Goal: Task Accomplishment & Management: Complete application form

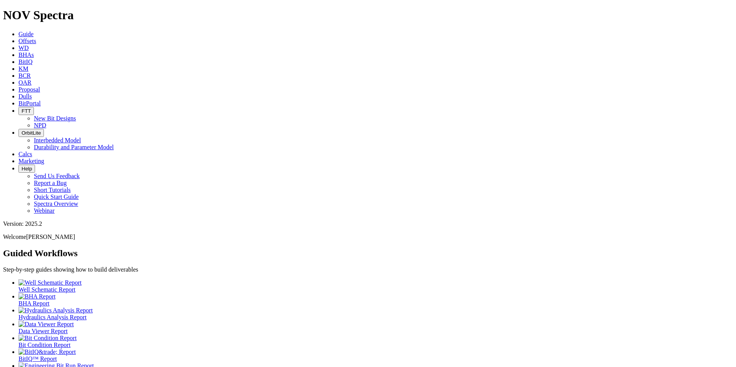
click at [36, 38] on span "Offsets" at bounding box center [27, 41] width 18 height 7
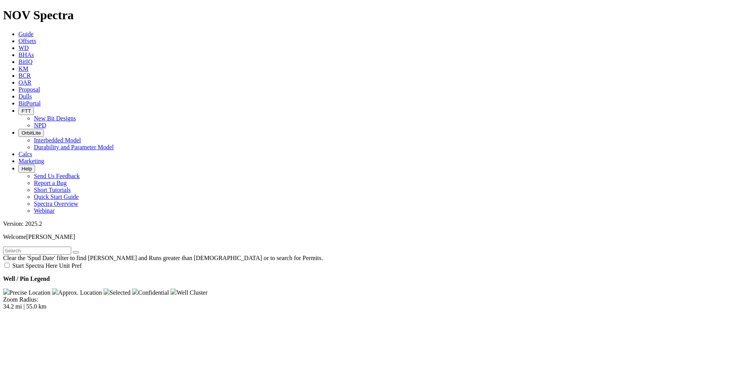
click at [70, 310] on div at bounding box center [368, 310] width 730 height 0
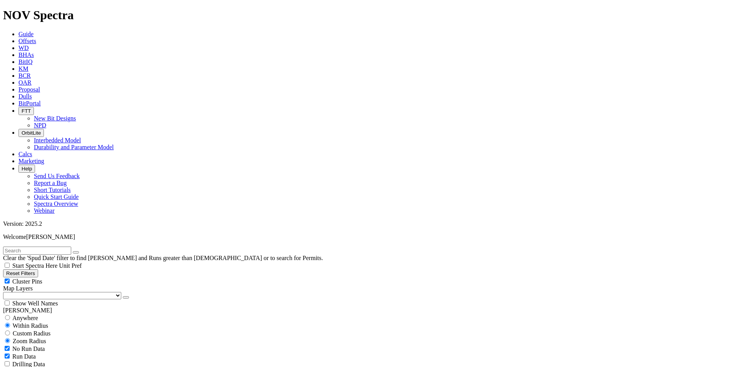
click at [62, 247] on input "text" at bounding box center [37, 251] width 68 height 8
paste input "Alaa-06H"
type input "Alaa-06H"
click at [18, 315] on span "Anywhere" at bounding box center [25, 318] width 26 height 7
radio input "true"
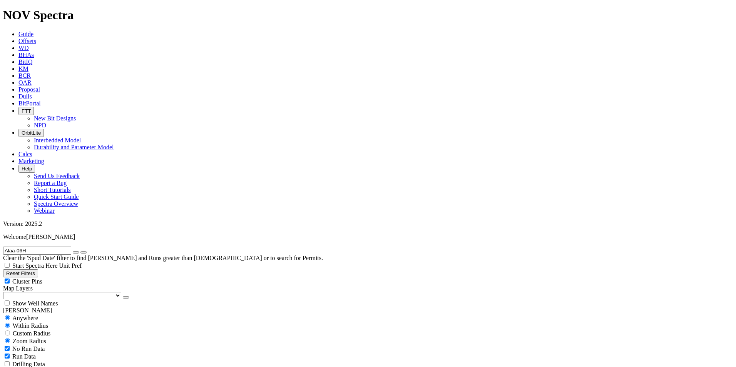
radio input "false"
radio input "true"
click at [47, 247] on input "Alaa-06H" at bounding box center [37, 251] width 68 height 8
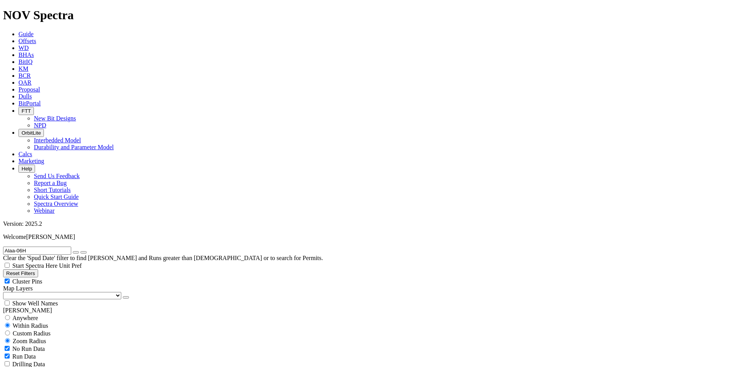
click at [43, 314] on div "Anywhere" at bounding box center [368, 318] width 730 height 8
radio input "true"
radio input "false"
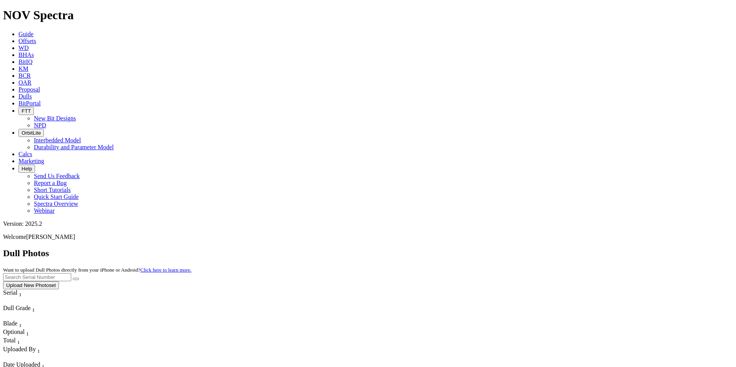
click at [59, 281] on button "Upload New Photoset" at bounding box center [31, 285] width 56 height 8
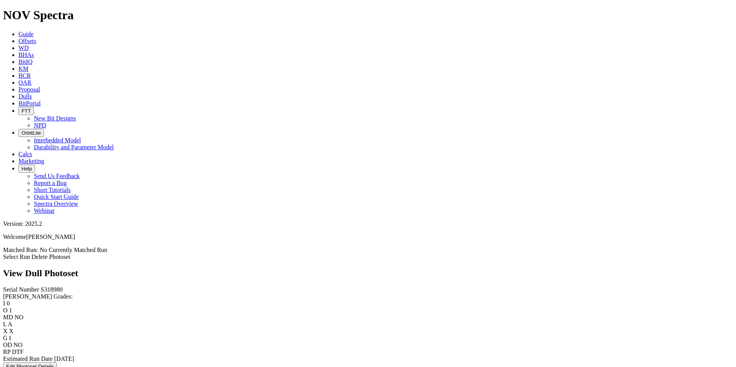
click at [30, 254] on link "Select Run" at bounding box center [16, 257] width 27 height 7
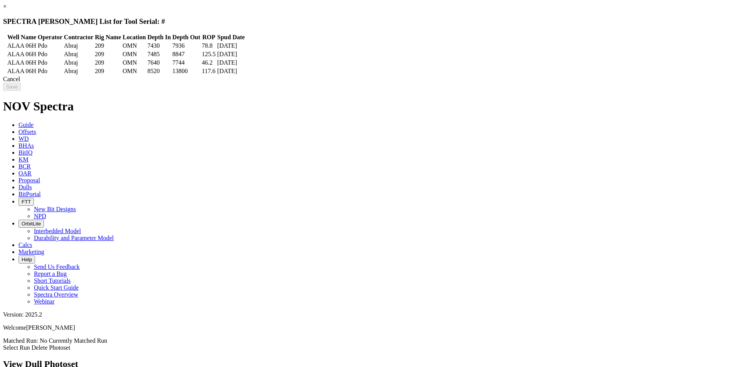
click at [6, 42] on td at bounding box center [5, 46] width 2 height 8
click at [6, 53] on td at bounding box center [5, 54] width 2 height 8
click at [4, 46] on icon at bounding box center [4, 46] width 0 height 0
click at [21, 91] on input "Save" at bounding box center [12, 87] width 18 height 8
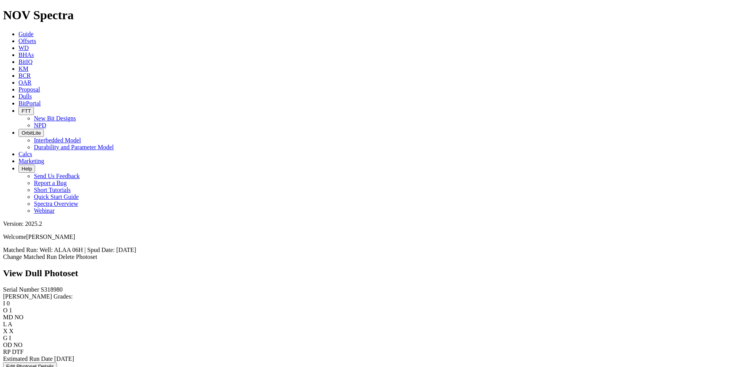
click at [18, 72] on icon at bounding box center [18, 75] width 0 height 7
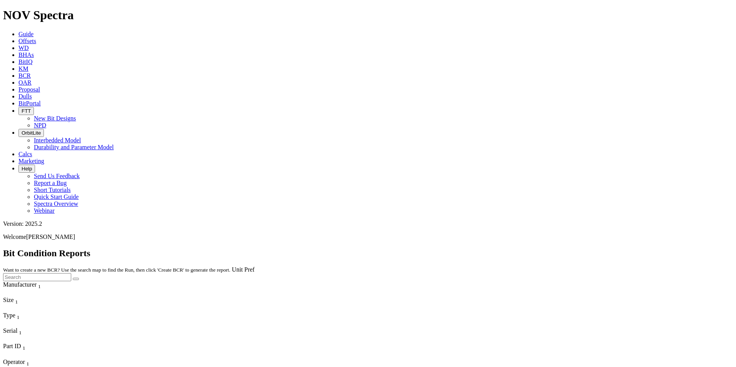
click at [71, 273] on input "text" at bounding box center [37, 277] width 68 height 8
paste input "S318980"
type input "S318980"
click at [79, 278] on button "submit" at bounding box center [76, 279] width 6 height 2
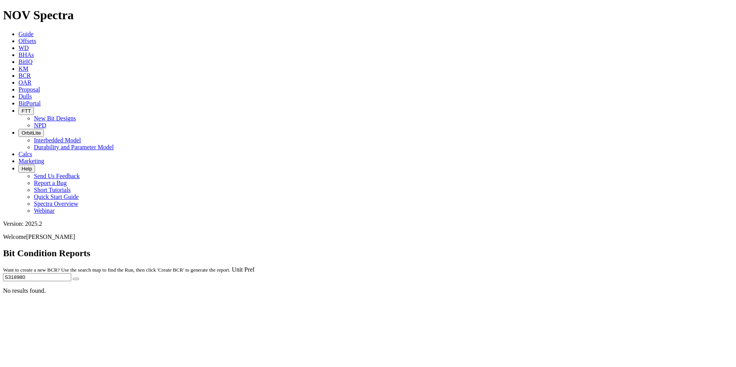
click at [71, 273] on input "S318980" at bounding box center [37, 277] width 68 height 8
drag, startPoint x: 679, startPoint y: 35, endPoint x: 578, endPoint y: 38, distance: 100.5
click at [587, 266] on span "Unit Pref S318980" at bounding box center [368, 273] width 730 height 15
click at [79, 278] on button "submit" at bounding box center [76, 279] width 6 height 2
click at [71, 273] on input "text" at bounding box center [37, 277] width 68 height 8
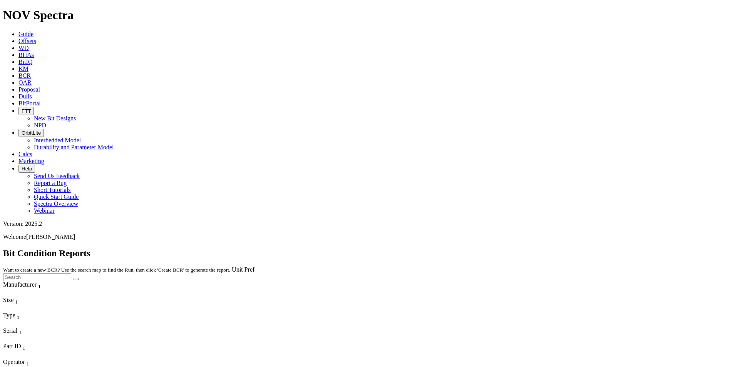
paste input "Alaa-06H"
type input "Alaa-06H"
click at [76, 279] on icon "submit" at bounding box center [76, 279] width 0 height 0
drag, startPoint x: 639, startPoint y: 33, endPoint x: 564, endPoint y: 29, distance: 75.6
click at [564, 248] on div "Bit Condition Reports Want to create a new BCR? Use the search map to find the …" at bounding box center [368, 264] width 730 height 33
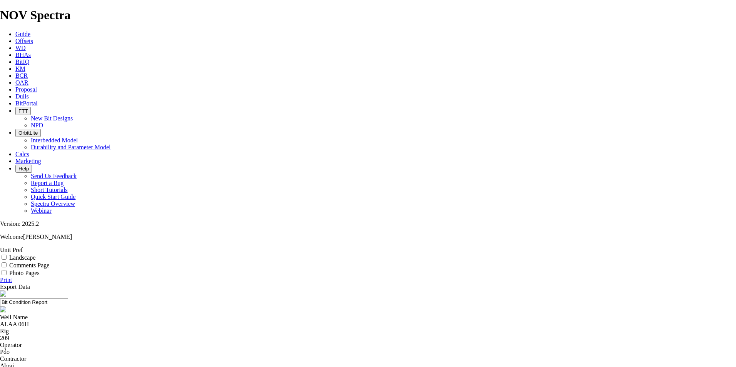
paste textarea "This is the first Oman and Oxy trial of the 6.125" TKC63-L6. This variant has a…"
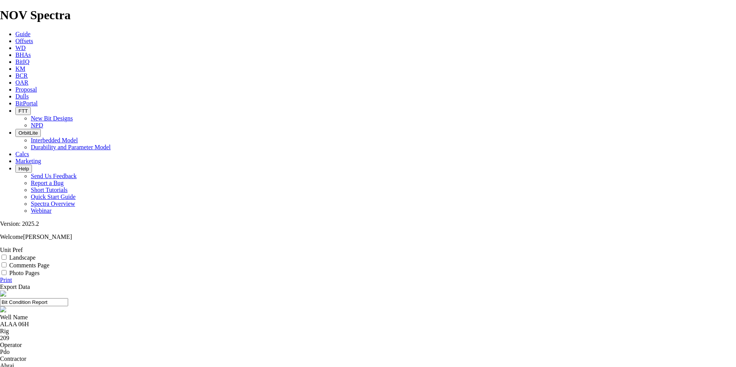
paste textarea "Bit is DBR'ed due to severe corrosion in the bottom end of the API connection."
type textarea "This is the first Oman and Oxy trial of the 6.125" TKC63-L6. This variant has a…"
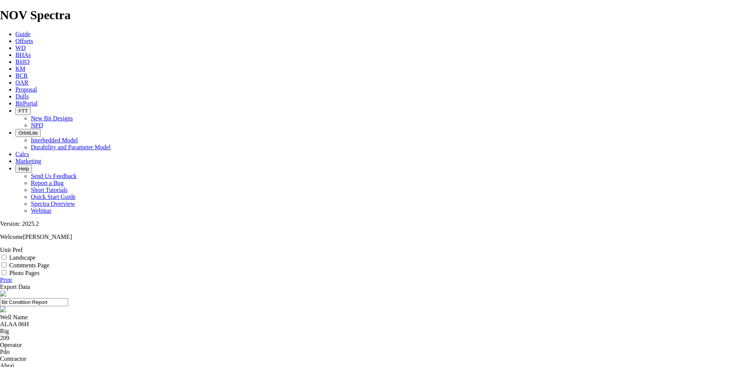
click at [15, 31] on icon at bounding box center [15, 34] width 0 height 7
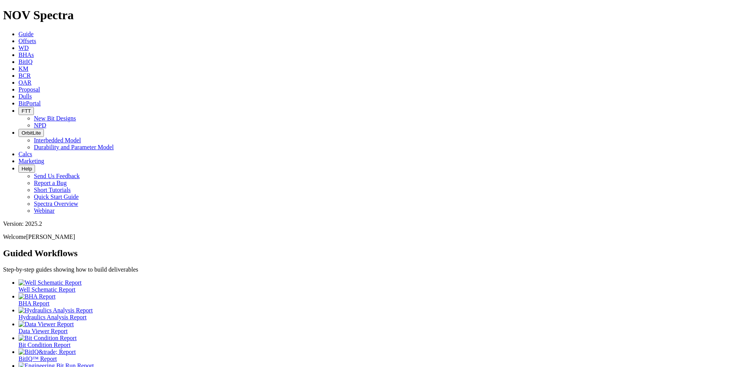
click at [36, 38] on link "Offsets" at bounding box center [27, 41] width 18 height 7
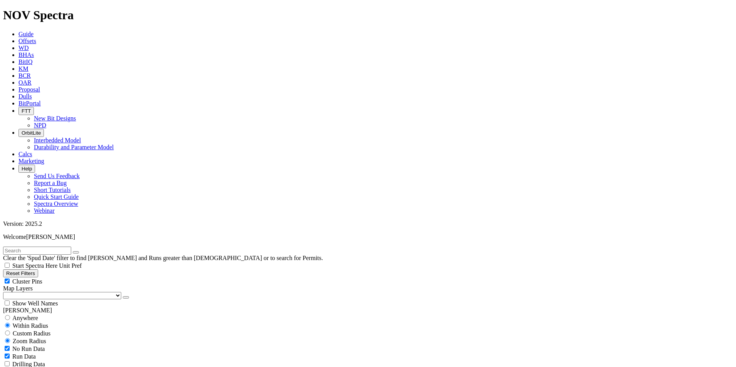
click at [64, 247] on input "text" at bounding box center [37, 251] width 68 height 8
type input "ala"
click at [37, 269] on button "Reset Filters" at bounding box center [20, 273] width 35 height 8
click at [45, 247] on input "text" at bounding box center [37, 251] width 68 height 8
type input "alaa"
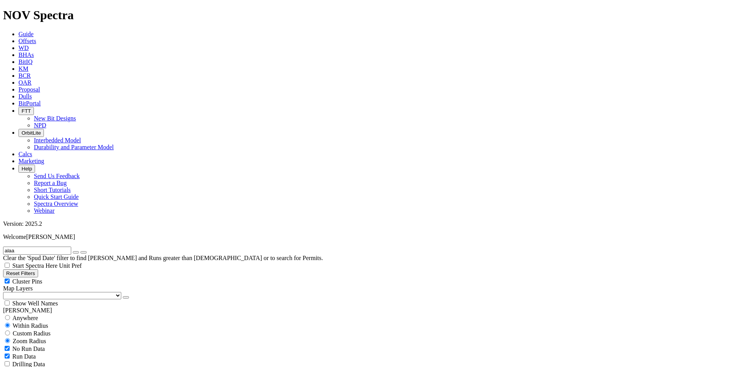
click at [3, 269] on div "Reset Filters Cluster Pins Map Layers (Clear) [GEOGRAPHIC_DATA] Counties [GEOGR…" at bounding box center [368, 288] width 730 height 38
click at [10, 315] on input "radio" at bounding box center [7, 317] width 5 height 5
radio input "true"
radio input "false"
click at [39, 247] on input "alaa" at bounding box center [37, 251] width 68 height 8
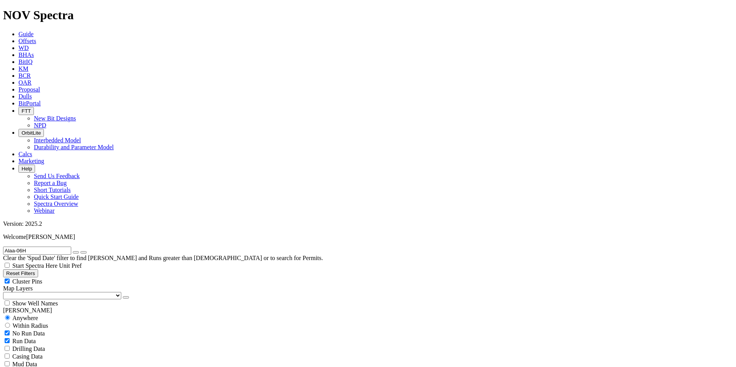
click at [54, 247] on input "Alaa-06H" at bounding box center [37, 251] width 68 height 8
type input "Alaa"
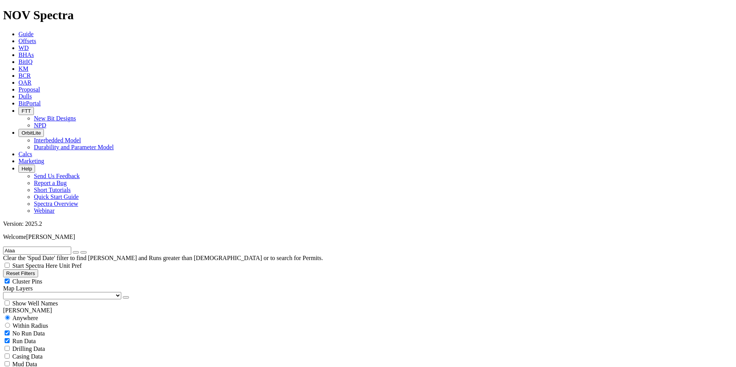
select select "6.125"
checkbox input "false"
select select "? number:6.125 ?"
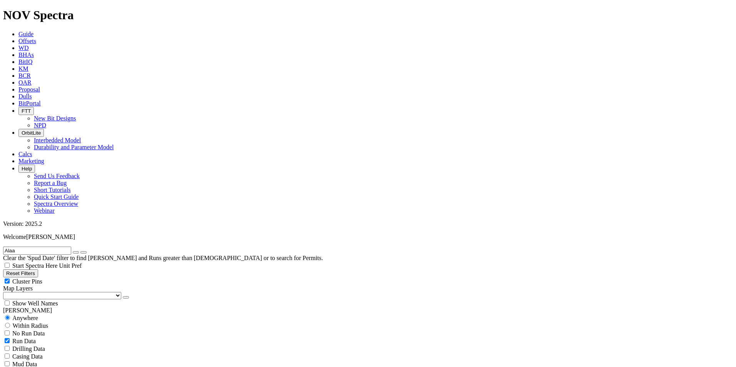
scroll to position [402, 0]
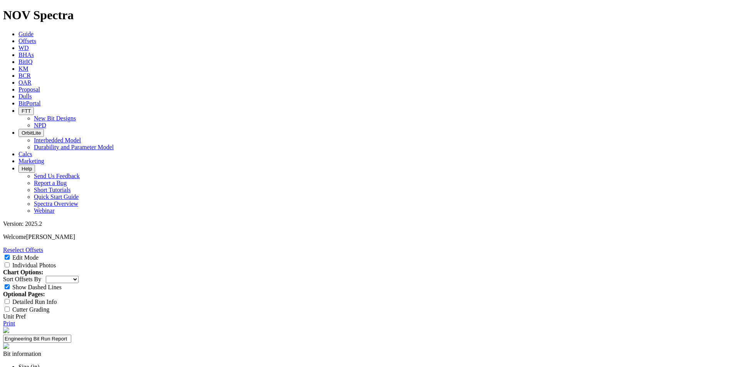
scroll to position [77, 0]
paste textarea "This is the first Oman and Oxy trial of the 6.125" TKC63-L6. This variant has a…"
type textarea "This is the first Oman and Oxy trial of the 6.125" TKC63-L6. This variant has a…"
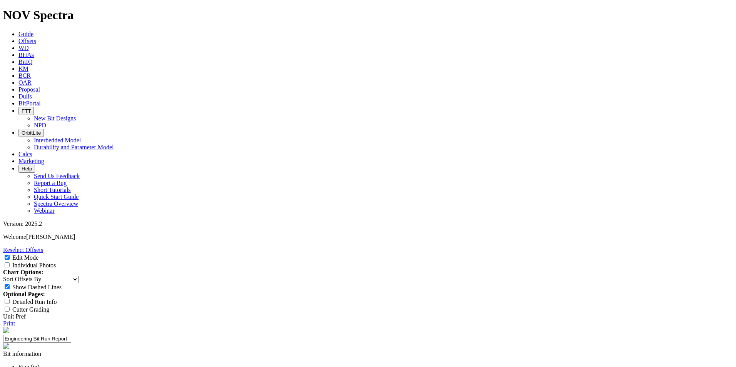
paste input "[DEMOGRAPHIC_DATA][PERSON_NAME]"
type input "[DEMOGRAPHIC_DATA][PERSON_NAME]"
paste textarea "EHO-MECA for Omman OXY to reduce the gauge lenght from 4" to 2.25" Based On: 6.…"
type textarea "EHO-MECA for Omman OXY to reduce the gauge lenght from 4" to 2.25" Based On: 6.…"
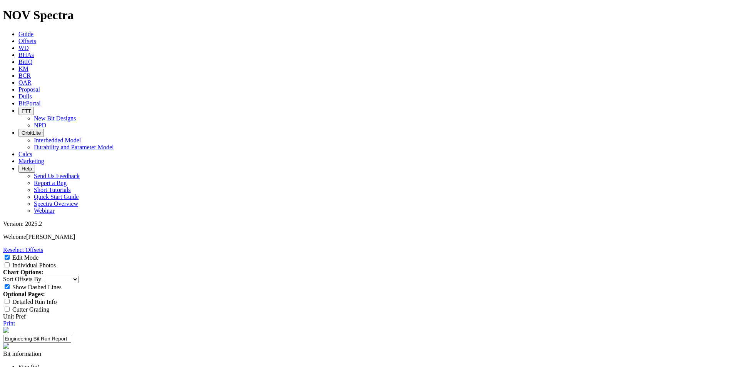
select select "New Bit Design"
type input "Reduce gauge lengt"
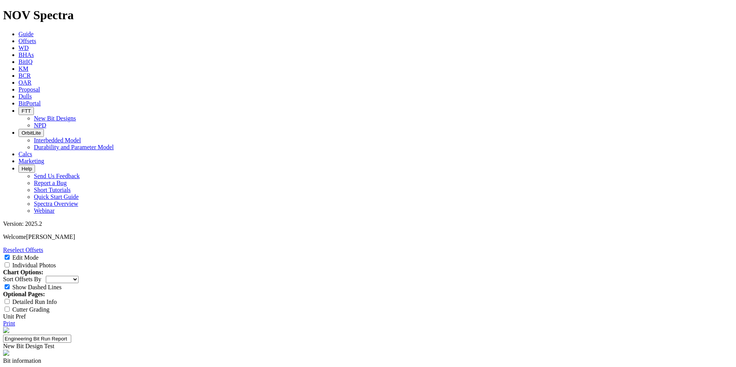
click at [10, 299] on input "Detailed Run Info" at bounding box center [7, 301] width 5 height 5
checkbox input "true"
type textarea "EHO-MECA for Oman OXY to reduce the gauge length from 4" to 2.25" Based On: 6.1…"
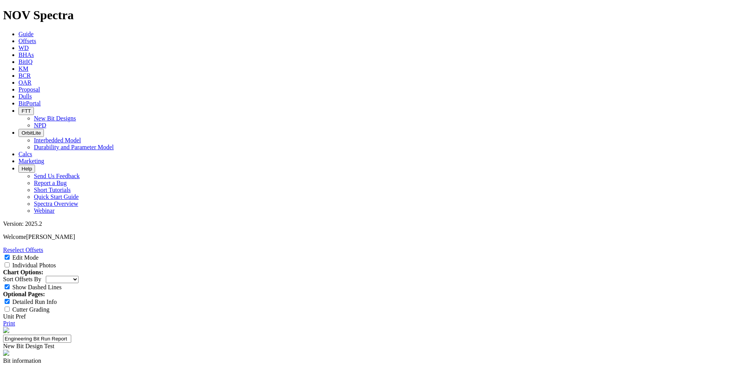
select select "New Bit Design"
type textarea "EHO-MECA for Oman OXY to reduce the gauge length from 4" to 2.25" Based On: 6.1…"
